Goal: Transaction & Acquisition: Book appointment/travel/reservation

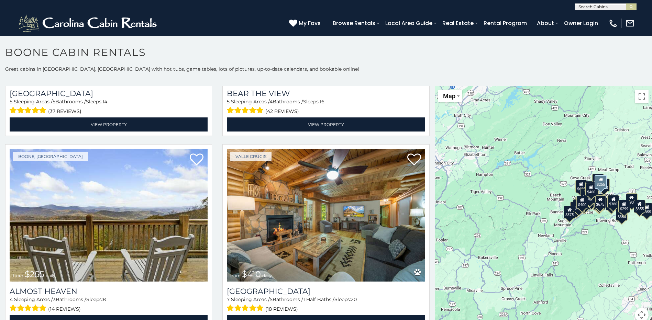
scroll to position [1752, 0]
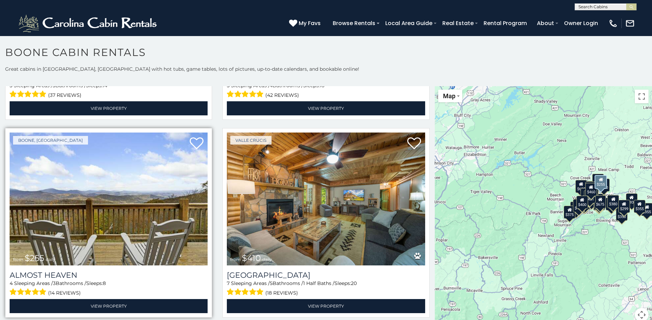
click at [116, 222] on img at bounding box center [109, 199] width 198 height 133
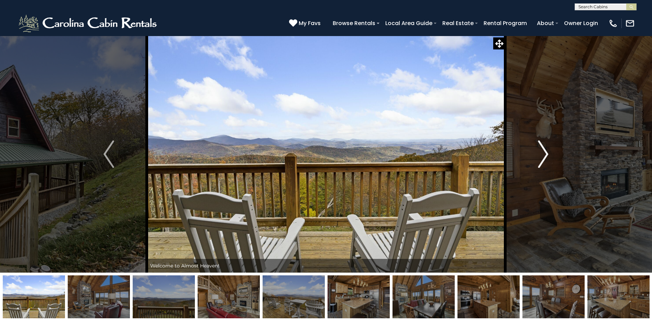
click at [544, 155] on img "Next" at bounding box center [543, 153] width 10 height 27
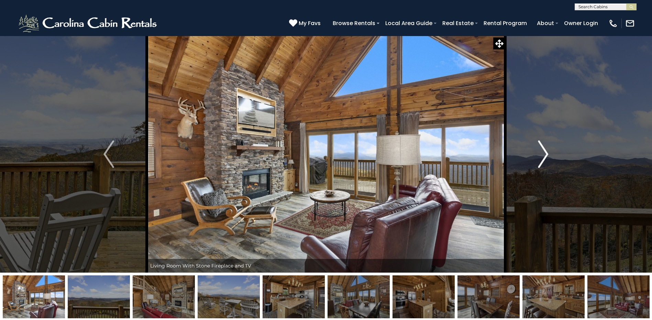
click at [544, 155] on img "Next" at bounding box center [543, 153] width 10 height 27
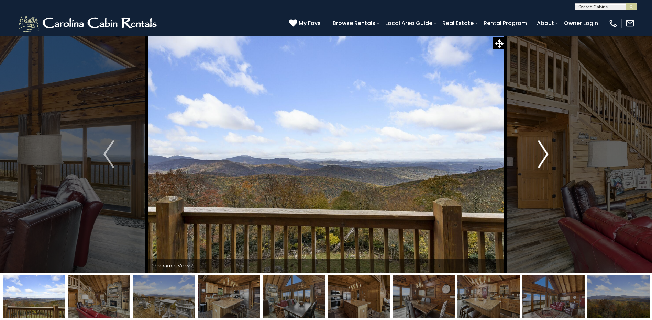
click at [544, 155] on img "Next" at bounding box center [543, 153] width 10 height 27
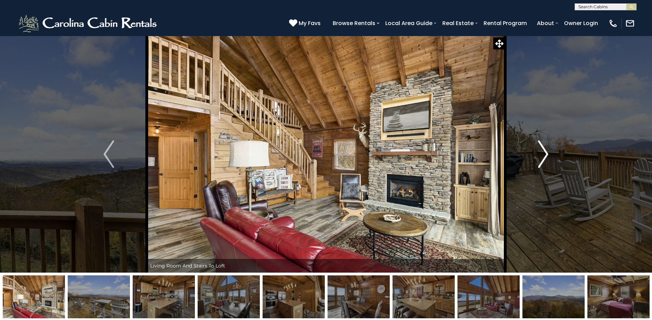
click at [544, 155] on img "Next" at bounding box center [543, 153] width 10 height 27
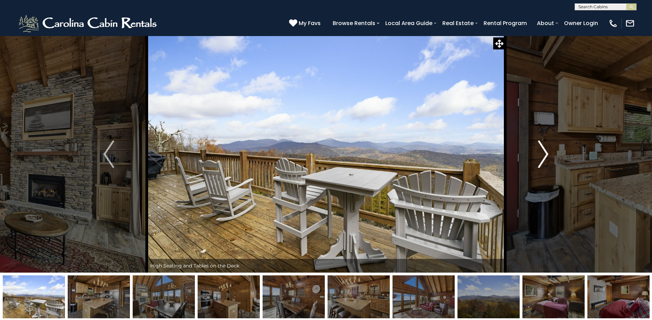
click at [544, 155] on img "Next" at bounding box center [543, 153] width 10 height 27
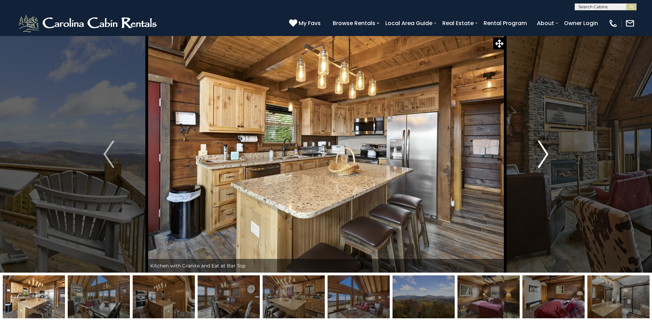
click at [544, 155] on img "Next" at bounding box center [543, 153] width 10 height 27
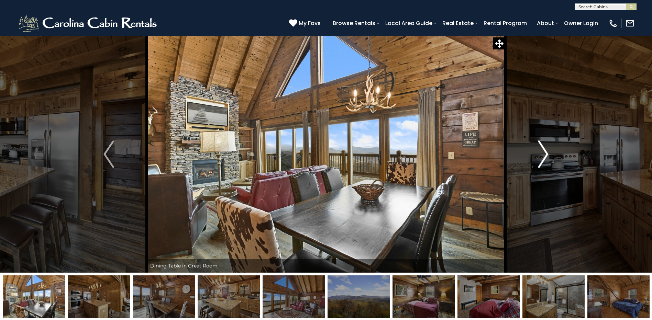
click at [544, 155] on img "Next" at bounding box center [543, 153] width 10 height 27
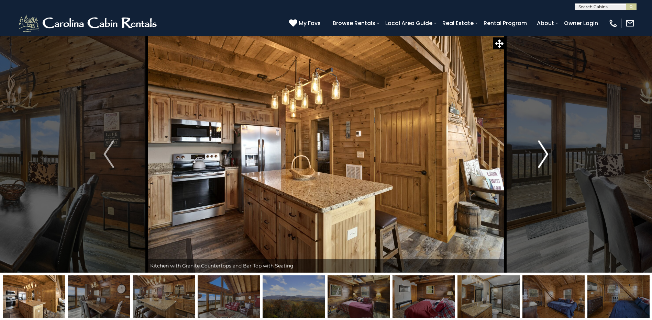
click at [544, 155] on img "Next" at bounding box center [543, 153] width 10 height 27
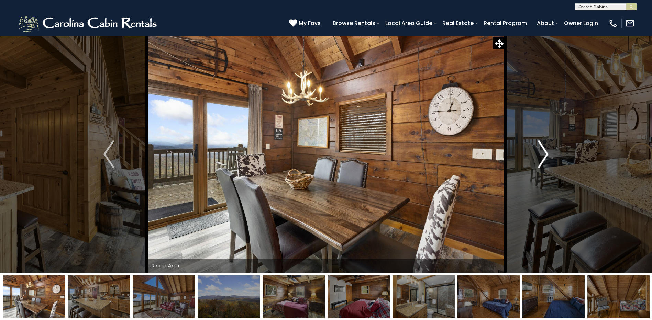
click at [544, 155] on img "Next" at bounding box center [543, 153] width 10 height 27
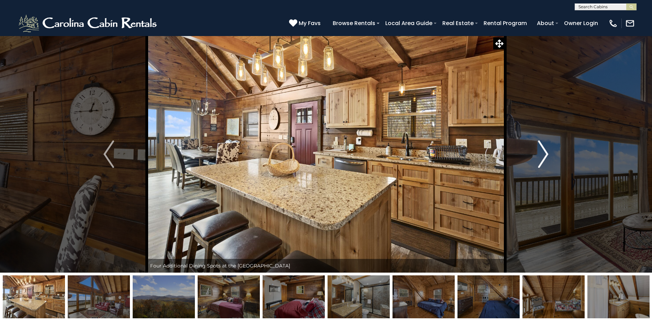
click at [546, 154] on img "Next" at bounding box center [543, 153] width 10 height 27
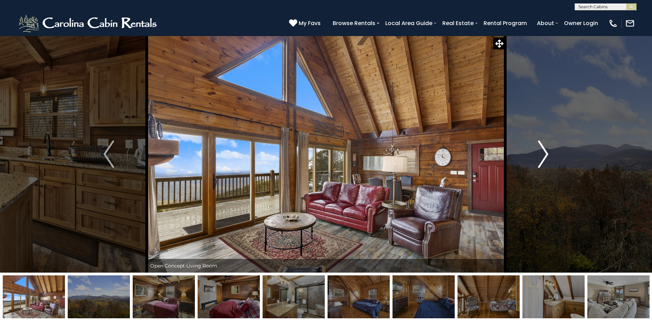
click at [546, 154] on img "Next" at bounding box center [543, 153] width 10 height 27
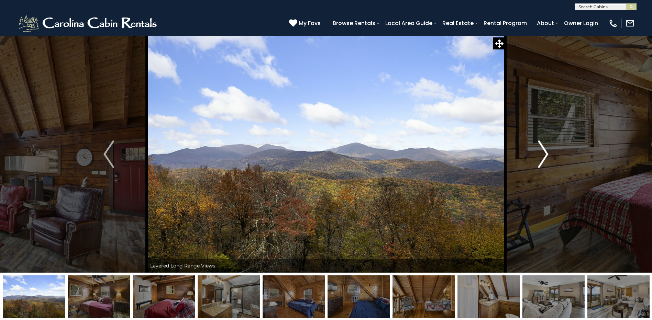
click at [546, 154] on img "Next" at bounding box center [543, 153] width 10 height 27
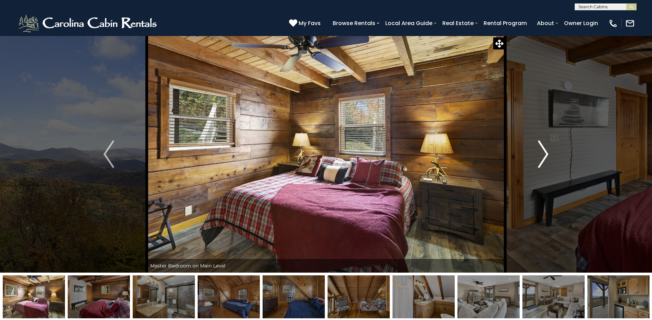
click at [546, 154] on img "Next" at bounding box center [543, 153] width 10 height 27
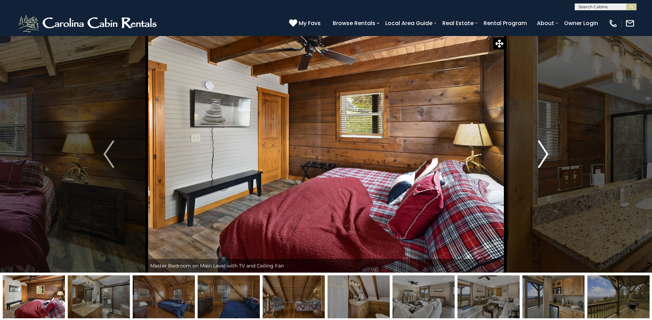
click at [546, 154] on img "Next" at bounding box center [543, 153] width 10 height 27
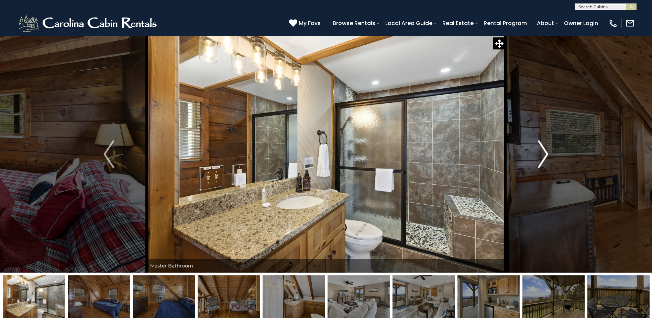
click at [546, 154] on img "Next" at bounding box center [543, 153] width 10 height 27
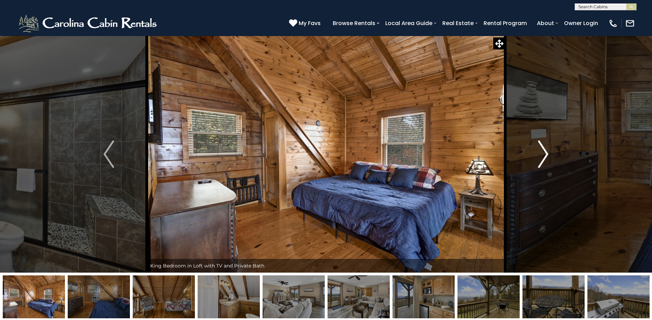
click at [546, 154] on img "Next" at bounding box center [543, 153] width 10 height 27
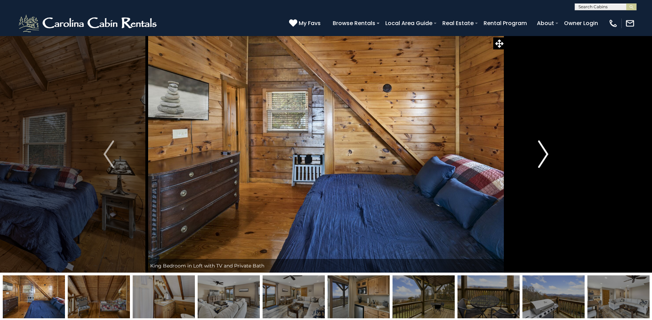
click at [546, 154] on img "Next" at bounding box center [543, 153] width 10 height 27
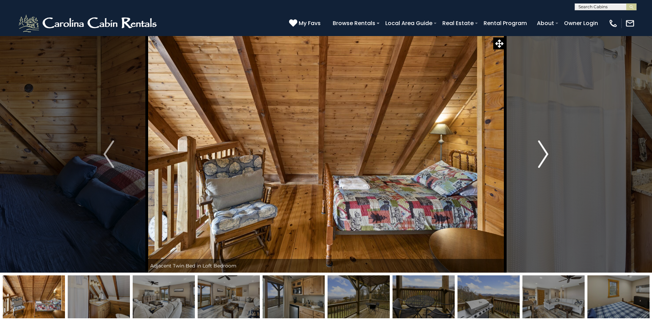
click at [546, 154] on img "Next" at bounding box center [543, 153] width 10 height 27
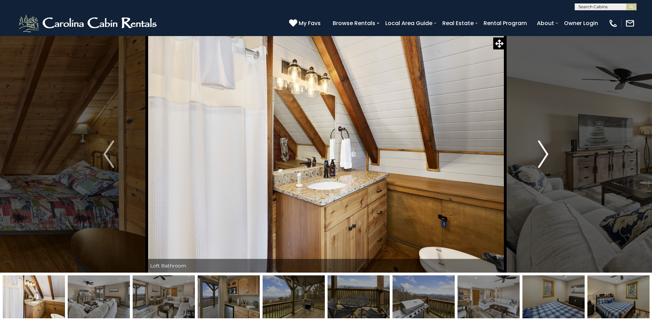
click at [546, 154] on img "Next" at bounding box center [543, 153] width 10 height 27
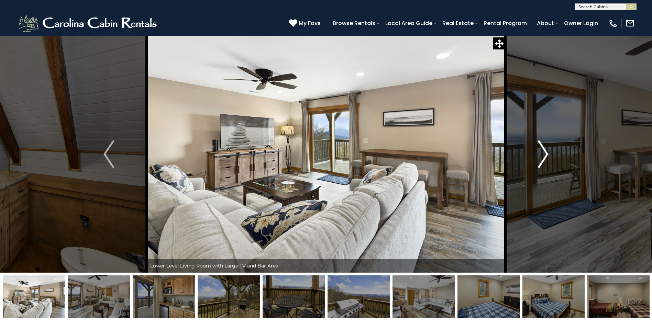
click at [546, 153] on img "Next" at bounding box center [543, 153] width 10 height 27
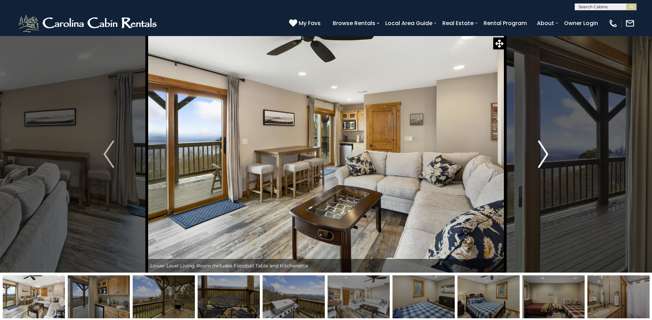
click at [546, 153] on img "Next" at bounding box center [543, 153] width 10 height 27
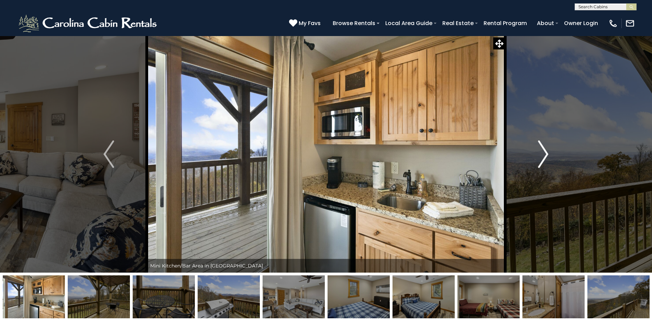
click at [545, 152] on img "Next" at bounding box center [543, 153] width 10 height 27
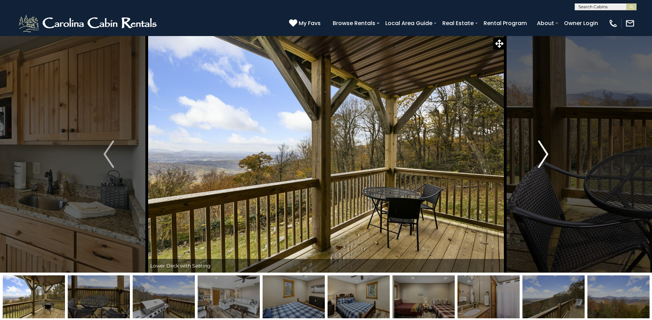
click at [545, 152] on img "Next" at bounding box center [543, 153] width 10 height 27
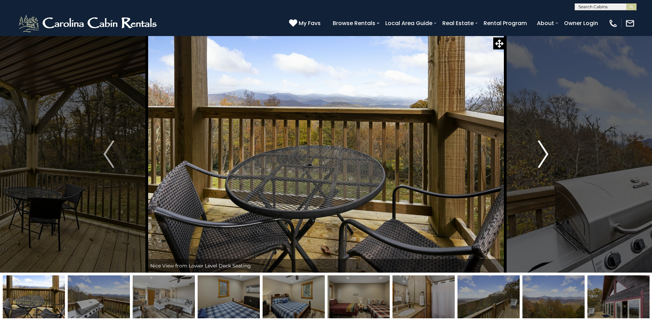
click at [545, 152] on img "Next" at bounding box center [543, 153] width 10 height 27
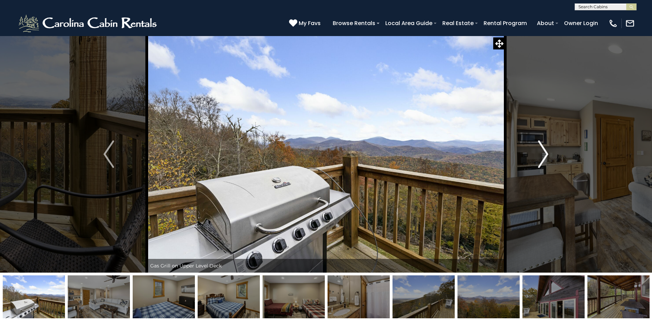
click at [545, 152] on img "Next" at bounding box center [543, 153] width 10 height 27
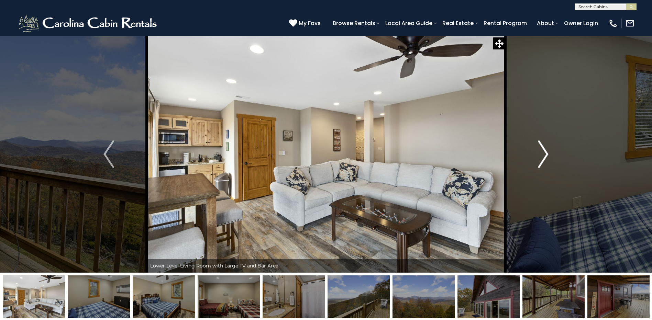
click at [545, 152] on img "Next" at bounding box center [543, 153] width 10 height 27
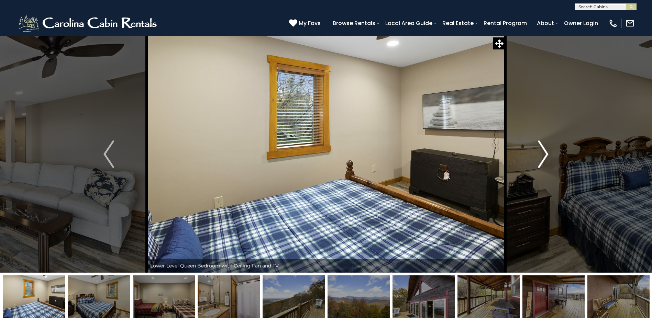
click at [545, 152] on img "Next" at bounding box center [543, 153] width 10 height 27
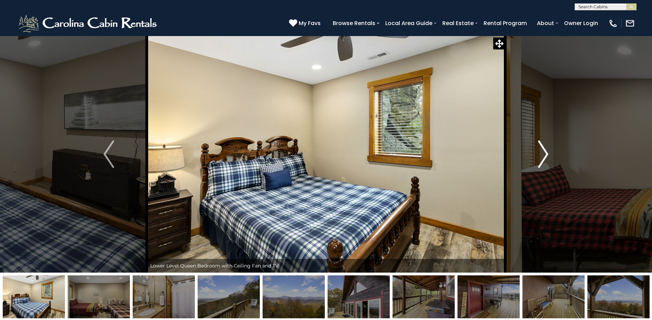
click at [545, 152] on img "Next" at bounding box center [543, 153] width 10 height 27
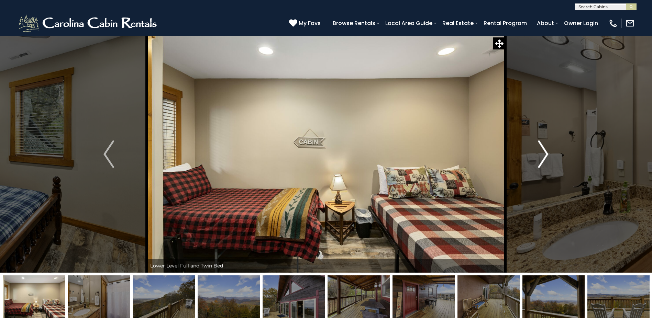
click at [545, 152] on img "Next" at bounding box center [543, 153] width 10 height 27
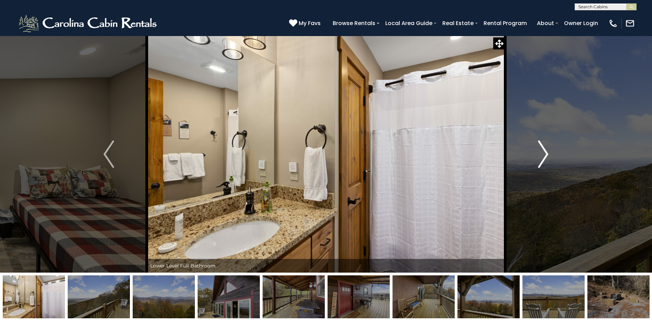
click at [544, 152] on img "Next" at bounding box center [543, 153] width 10 height 27
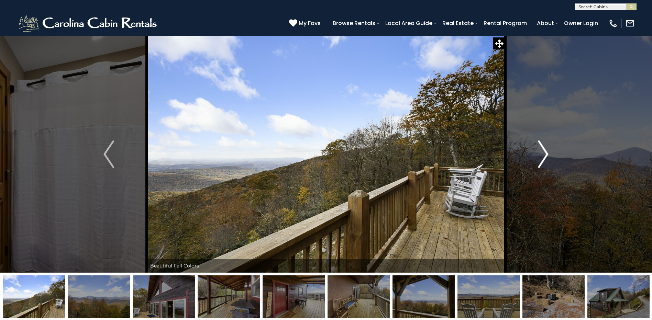
click at [544, 152] on img "Next" at bounding box center [543, 153] width 10 height 27
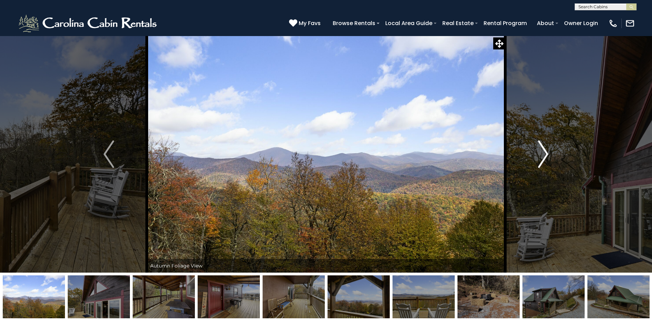
click at [544, 152] on img "Next" at bounding box center [543, 153] width 10 height 27
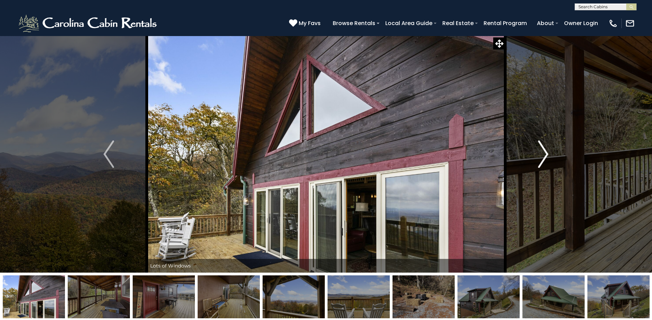
click at [544, 152] on img "Next" at bounding box center [543, 153] width 10 height 27
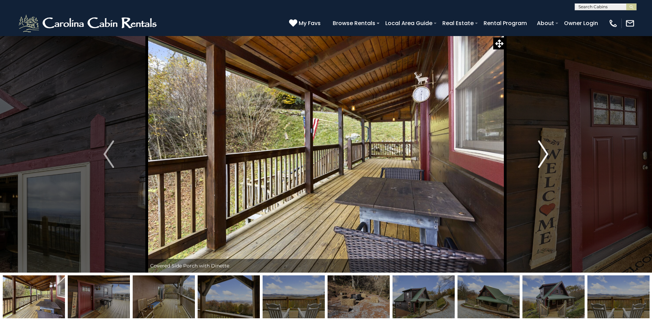
click at [544, 152] on img "Next" at bounding box center [543, 153] width 10 height 27
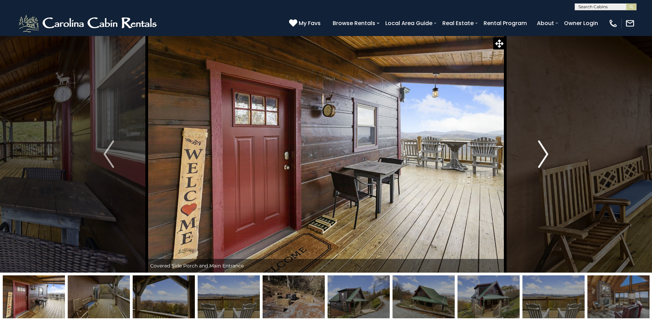
click at [544, 152] on img "Next" at bounding box center [543, 153] width 10 height 27
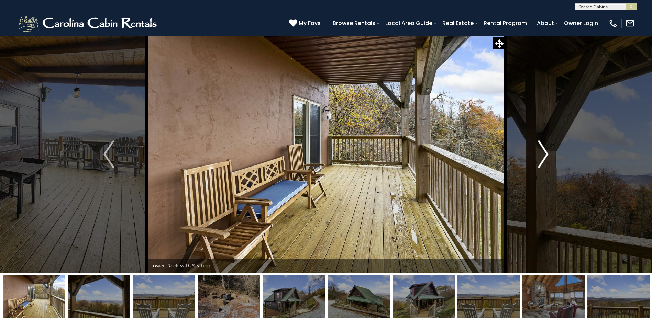
click at [544, 152] on img "Next" at bounding box center [543, 153] width 10 height 27
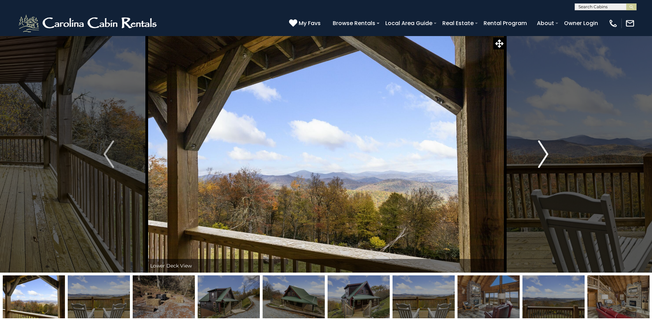
click at [544, 152] on img "Next" at bounding box center [543, 153] width 10 height 27
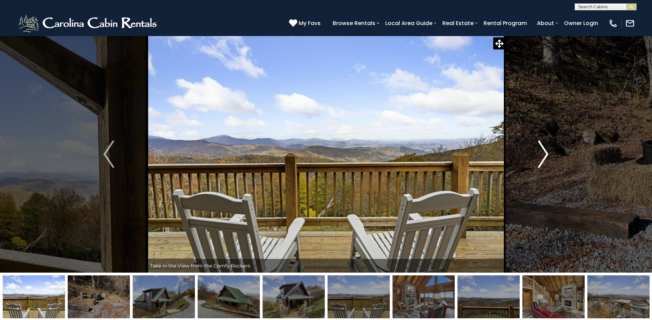
click at [544, 152] on img "Next" at bounding box center [543, 153] width 10 height 27
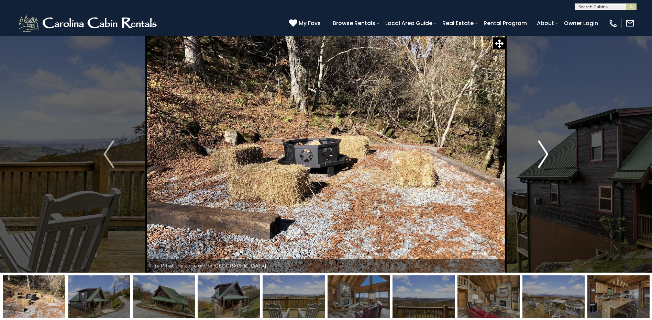
click at [544, 152] on img "Next" at bounding box center [543, 153] width 10 height 27
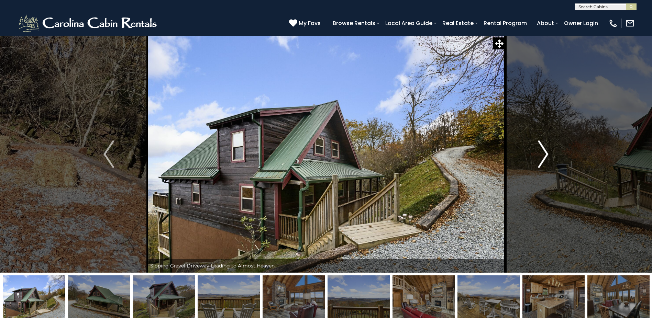
click at [544, 152] on img "Next" at bounding box center [543, 153] width 10 height 27
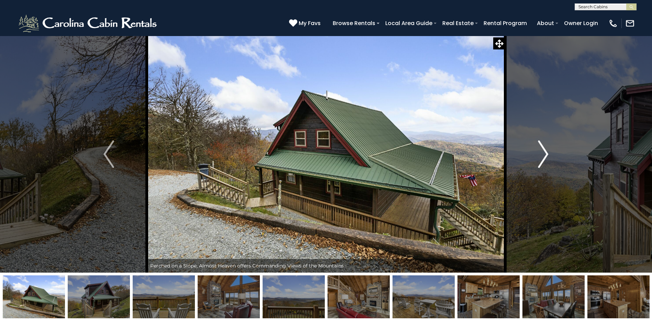
click at [544, 152] on img "Next" at bounding box center [543, 153] width 10 height 27
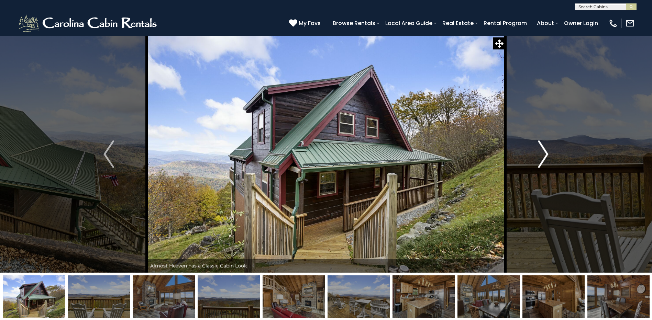
click at [544, 152] on img "Next" at bounding box center [543, 153] width 10 height 27
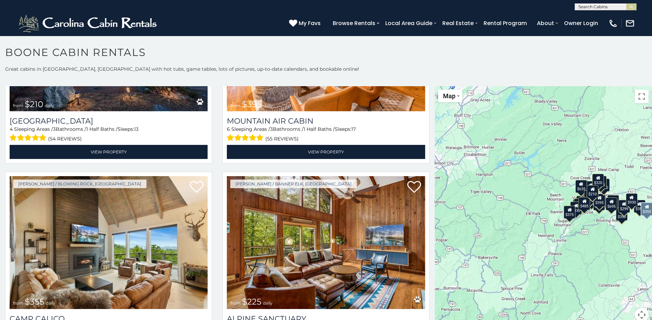
scroll to position [2507, 0]
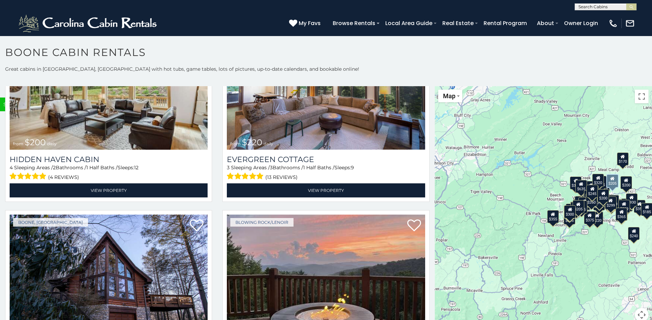
scroll to position [5642, 0]
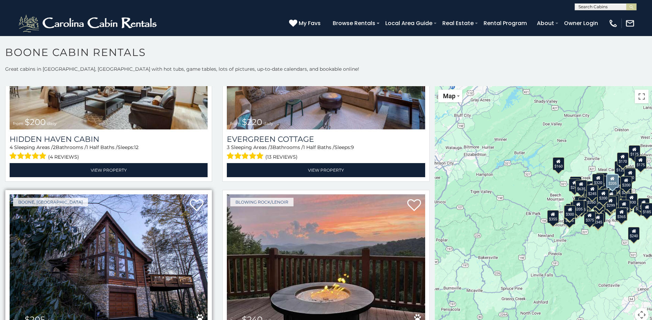
click at [109, 220] on img at bounding box center [109, 260] width 198 height 133
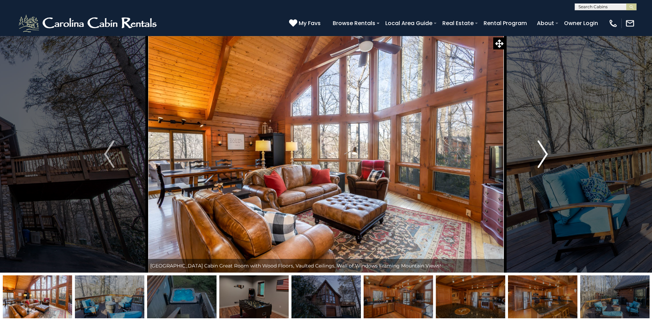
click at [544, 156] on img "Next" at bounding box center [542, 153] width 10 height 27
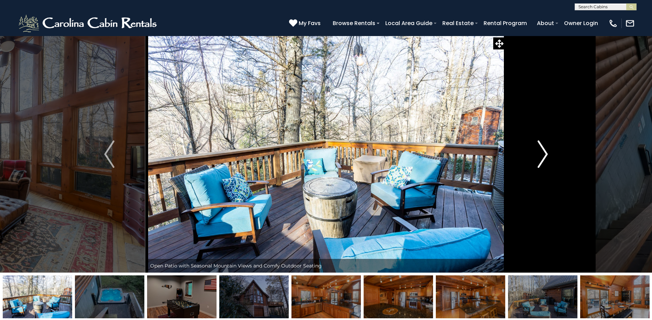
click at [544, 157] on img "Next" at bounding box center [542, 153] width 10 height 27
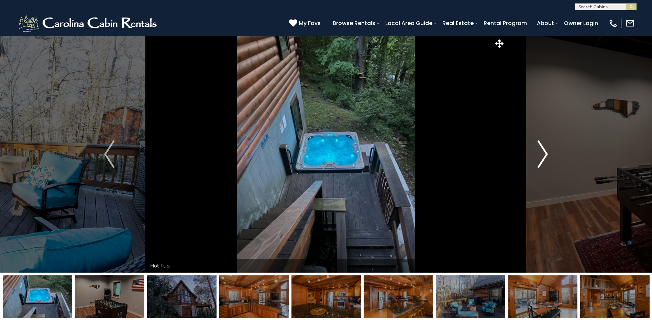
click at [544, 157] on img "Next" at bounding box center [542, 153] width 10 height 27
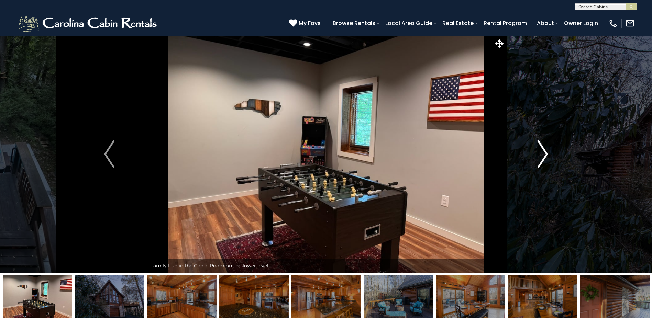
click at [544, 157] on img "Next" at bounding box center [542, 153] width 10 height 27
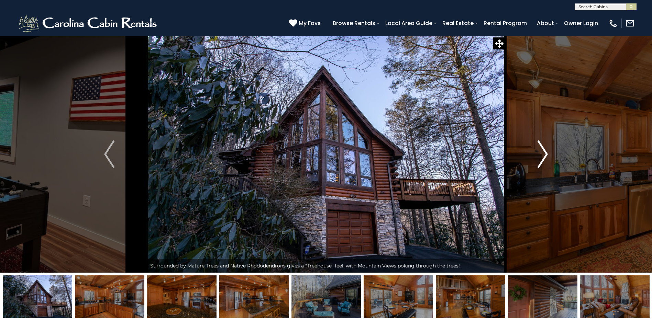
click at [544, 157] on img "Next" at bounding box center [542, 153] width 10 height 27
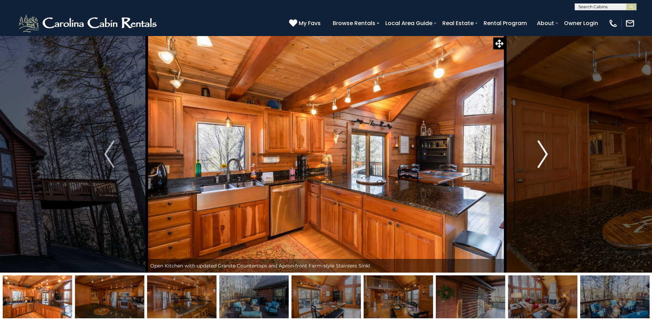
click at [544, 157] on img "Next" at bounding box center [542, 153] width 10 height 27
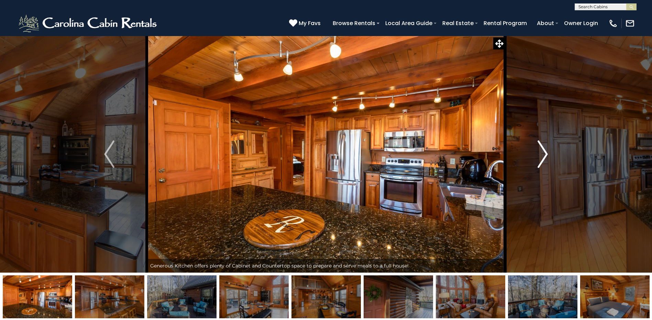
click at [544, 157] on img "Next" at bounding box center [542, 153] width 10 height 27
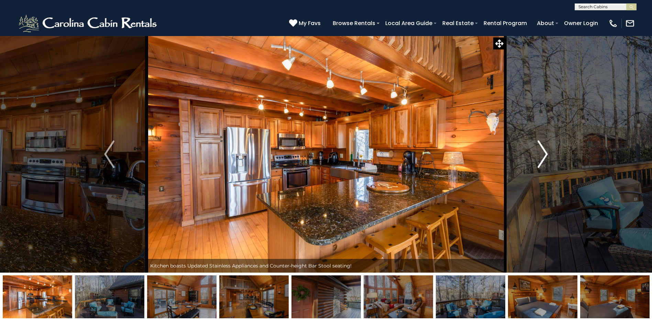
click at [544, 157] on img "Next" at bounding box center [542, 153] width 10 height 27
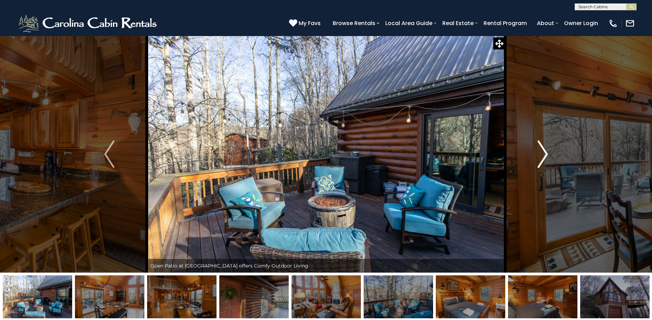
click at [544, 157] on img "Next" at bounding box center [542, 153] width 10 height 27
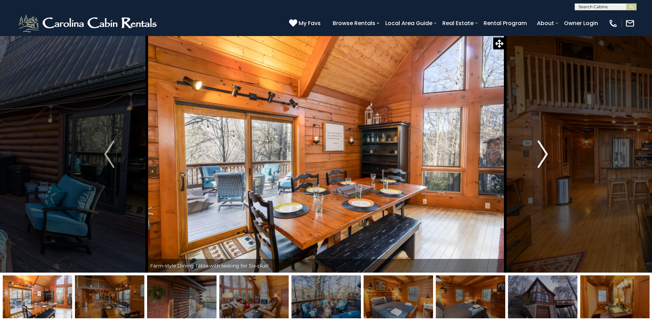
click at [544, 157] on img "Next" at bounding box center [542, 153] width 10 height 27
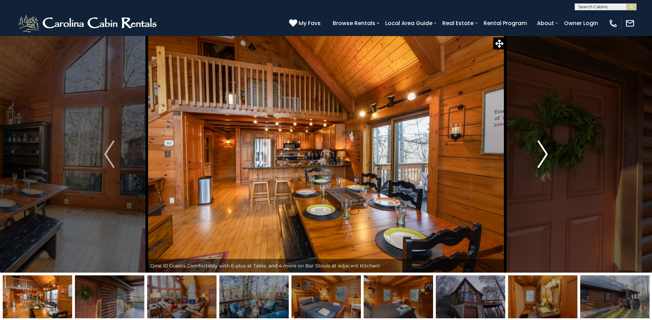
click at [544, 157] on img "Next" at bounding box center [542, 153] width 10 height 27
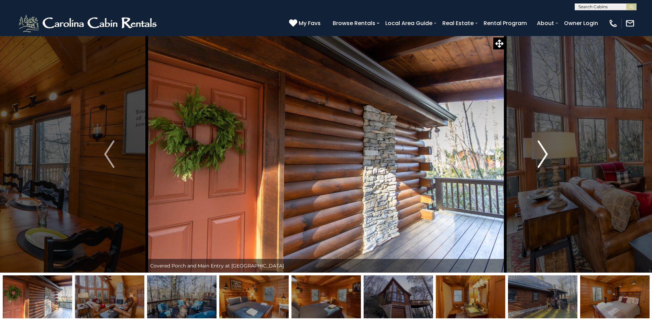
click at [544, 157] on img "Next" at bounding box center [542, 153] width 10 height 27
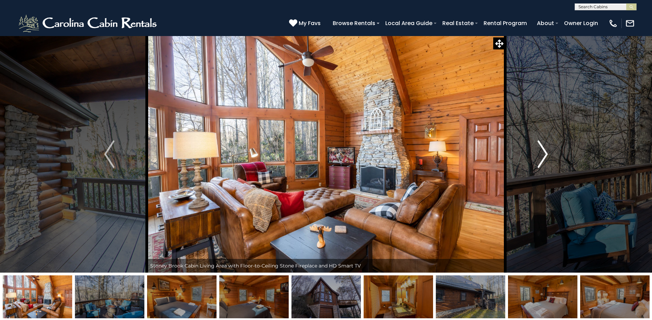
click at [544, 158] on img "Next" at bounding box center [542, 153] width 10 height 27
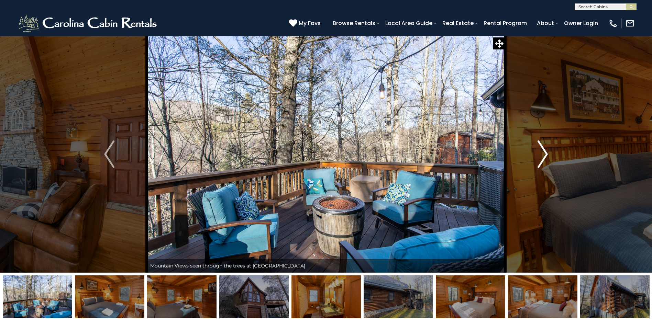
click at [544, 158] on img "Next" at bounding box center [542, 153] width 10 height 27
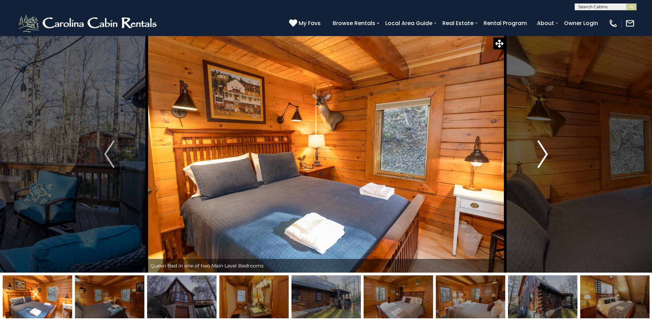
click at [544, 158] on img "Next" at bounding box center [542, 153] width 10 height 27
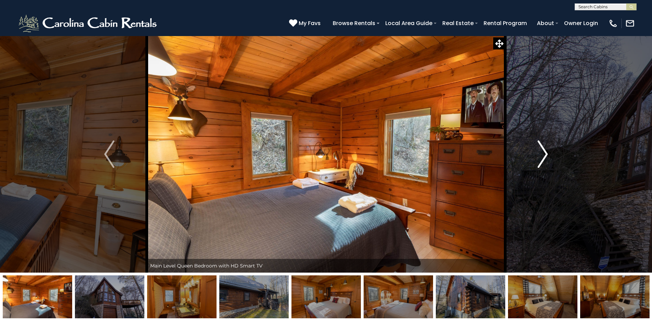
click at [544, 158] on img "Next" at bounding box center [542, 153] width 10 height 27
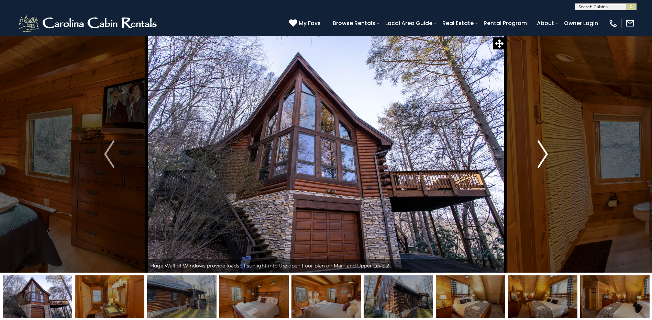
click at [544, 158] on img "Next" at bounding box center [542, 153] width 10 height 27
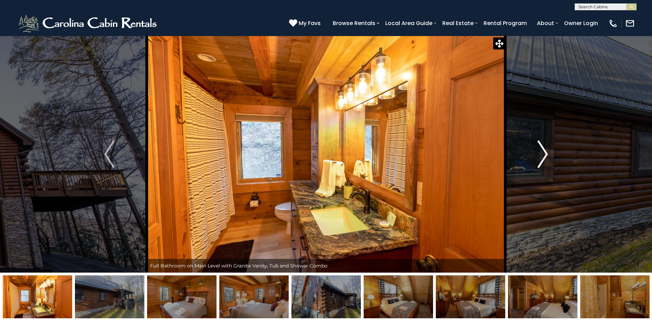
click at [544, 158] on img "Next" at bounding box center [542, 153] width 10 height 27
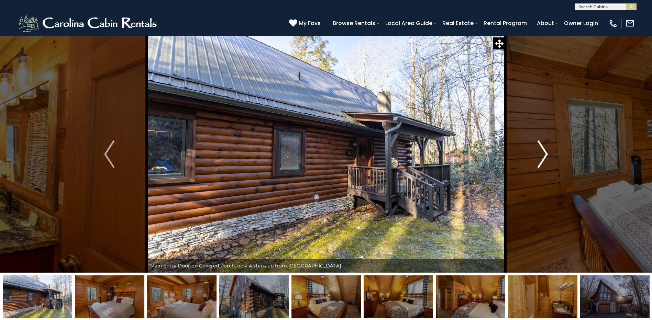
click at [544, 158] on img "Next" at bounding box center [542, 153] width 10 height 27
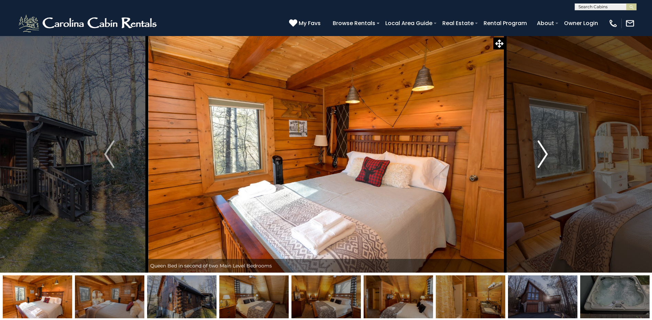
click at [544, 158] on img "Next" at bounding box center [542, 153] width 10 height 27
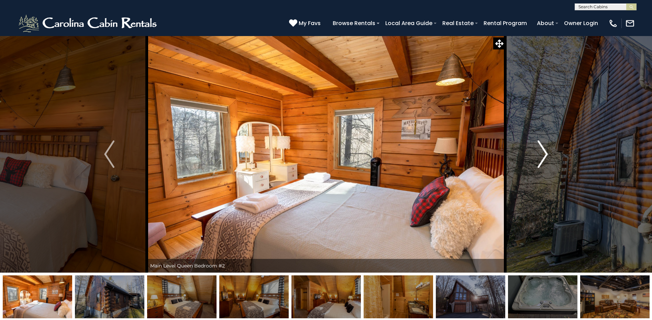
click at [544, 158] on img "Next" at bounding box center [542, 153] width 10 height 27
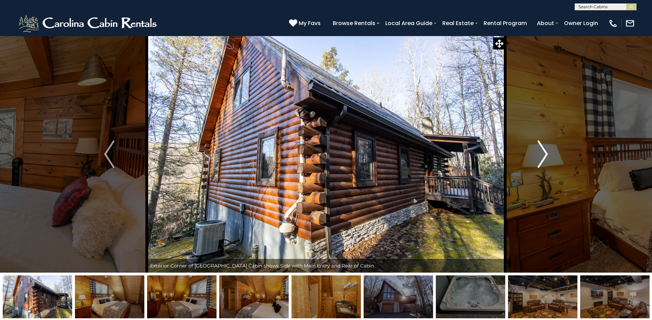
click at [543, 158] on img "Next" at bounding box center [542, 153] width 10 height 27
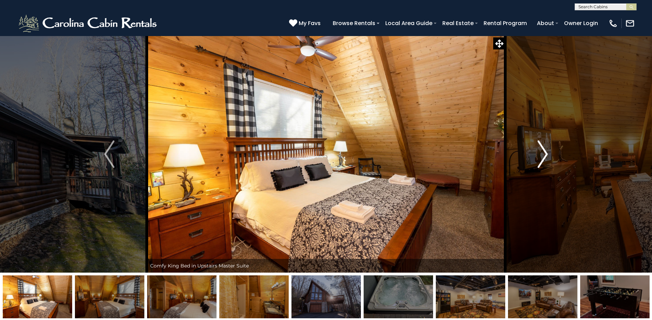
click at [543, 158] on img "Next" at bounding box center [542, 153] width 10 height 27
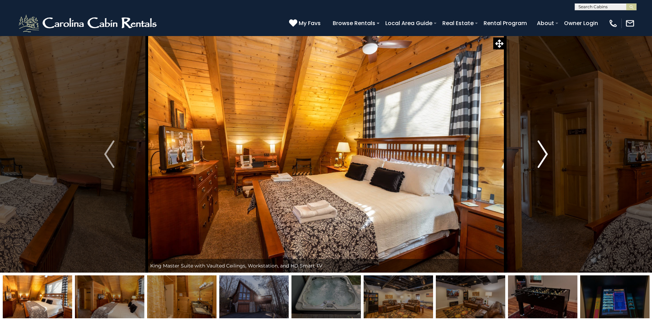
click at [543, 158] on img "Next" at bounding box center [542, 153] width 10 height 27
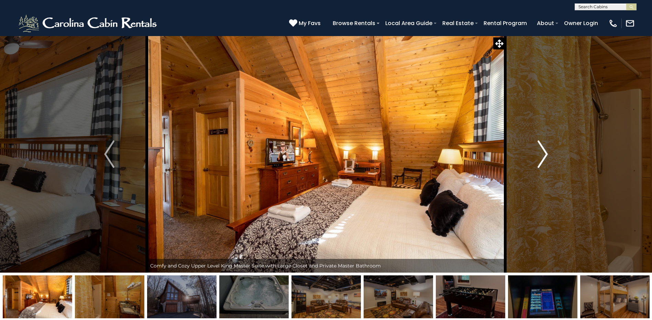
click at [543, 158] on img "Next" at bounding box center [542, 153] width 10 height 27
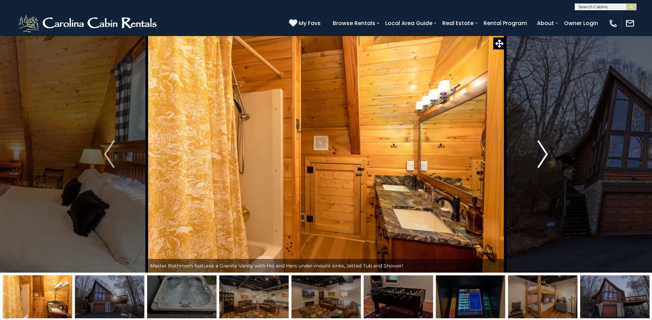
click at [543, 158] on img "Next" at bounding box center [542, 153] width 10 height 27
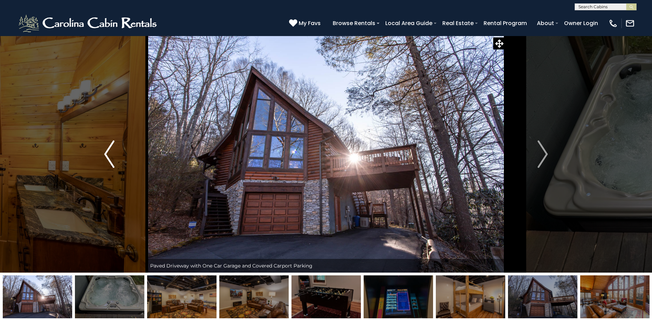
click at [103, 151] on button "Previous" at bounding box center [109, 154] width 75 height 237
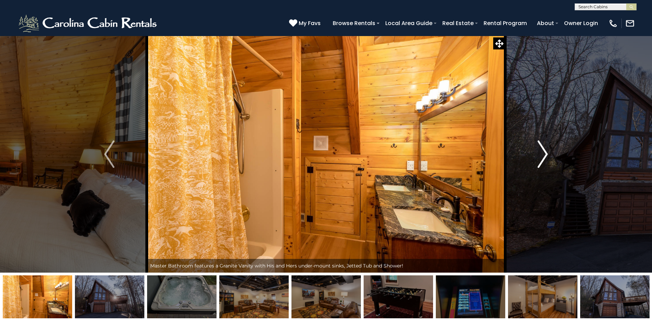
click at [545, 155] on img "Next" at bounding box center [542, 153] width 10 height 27
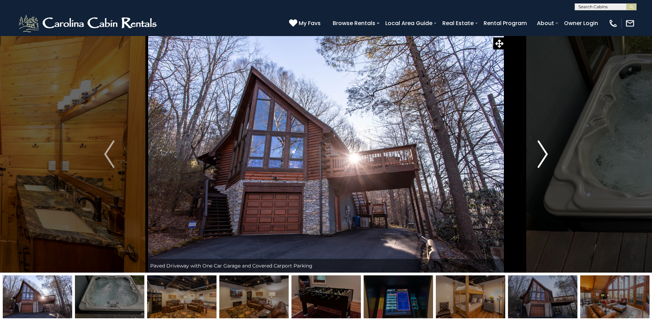
click at [545, 155] on img "Next" at bounding box center [542, 153] width 10 height 27
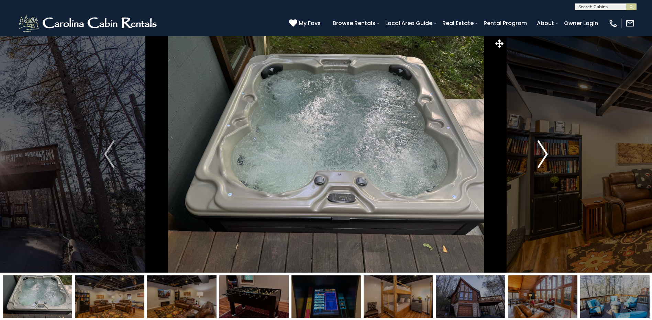
click at [544, 153] on img "Next" at bounding box center [542, 153] width 10 height 27
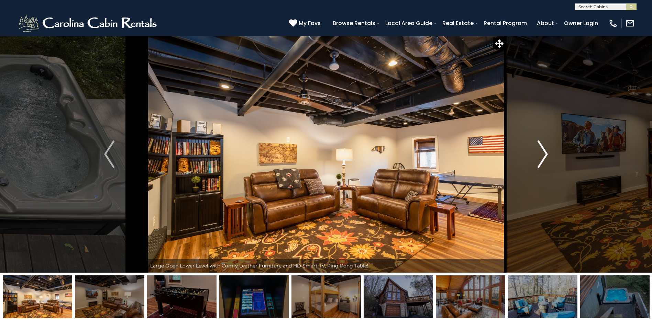
click at [544, 153] on img "Next" at bounding box center [542, 153] width 10 height 27
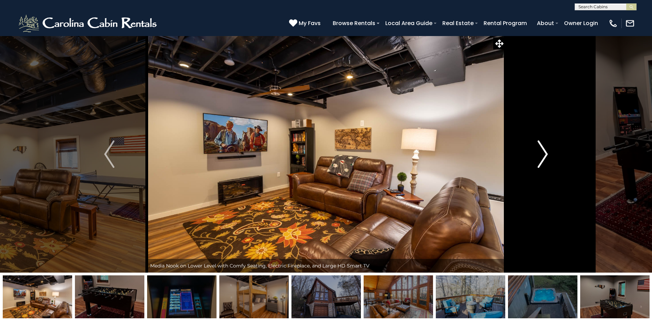
click at [545, 156] on img "Next" at bounding box center [542, 153] width 10 height 27
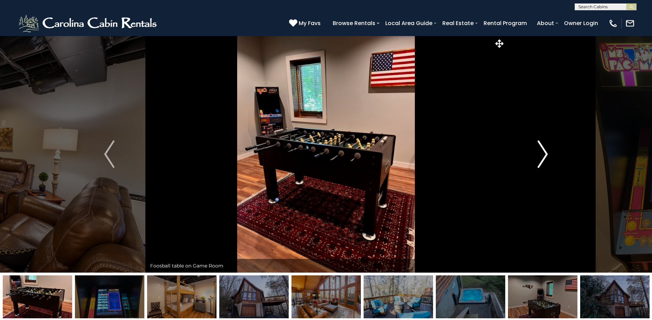
click at [545, 156] on img "Next" at bounding box center [542, 153] width 10 height 27
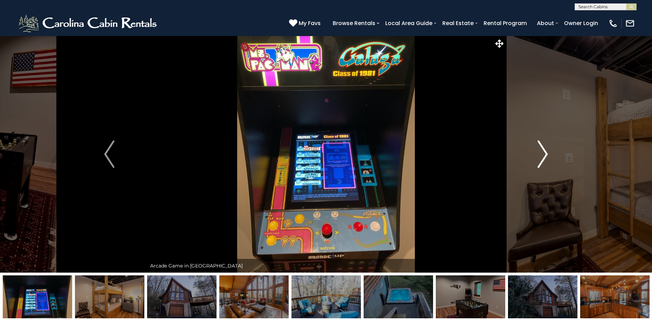
click at [545, 156] on img "Next" at bounding box center [542, 153] width 10 height 27
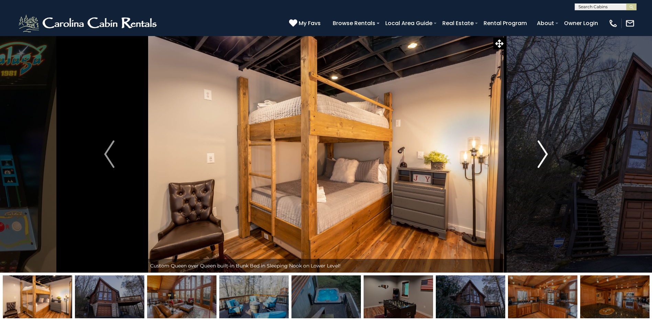
click at [545, 156] on img "Next" at bounding box center [542, 153] width 10 height 27
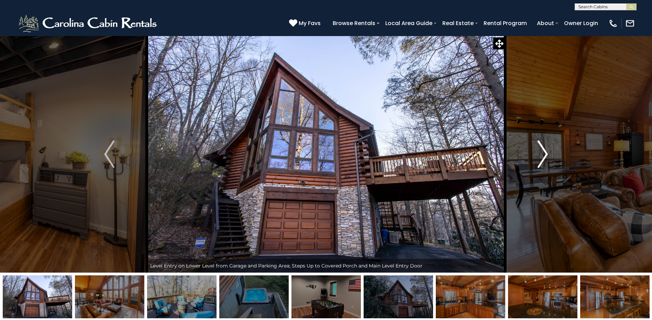
click at [545, 156] on img "Next" at bounding box center [542, 153] width 10 height 27
